Goal: Find specific page/section: Find specific page/section

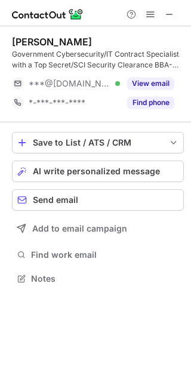
scroll to position [270, 191]
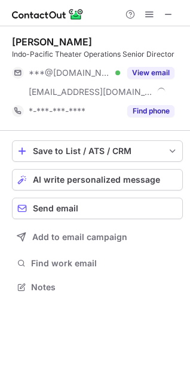
scroll to position [279, 190]
